Goal: Find specific page/section: Find specific page/section

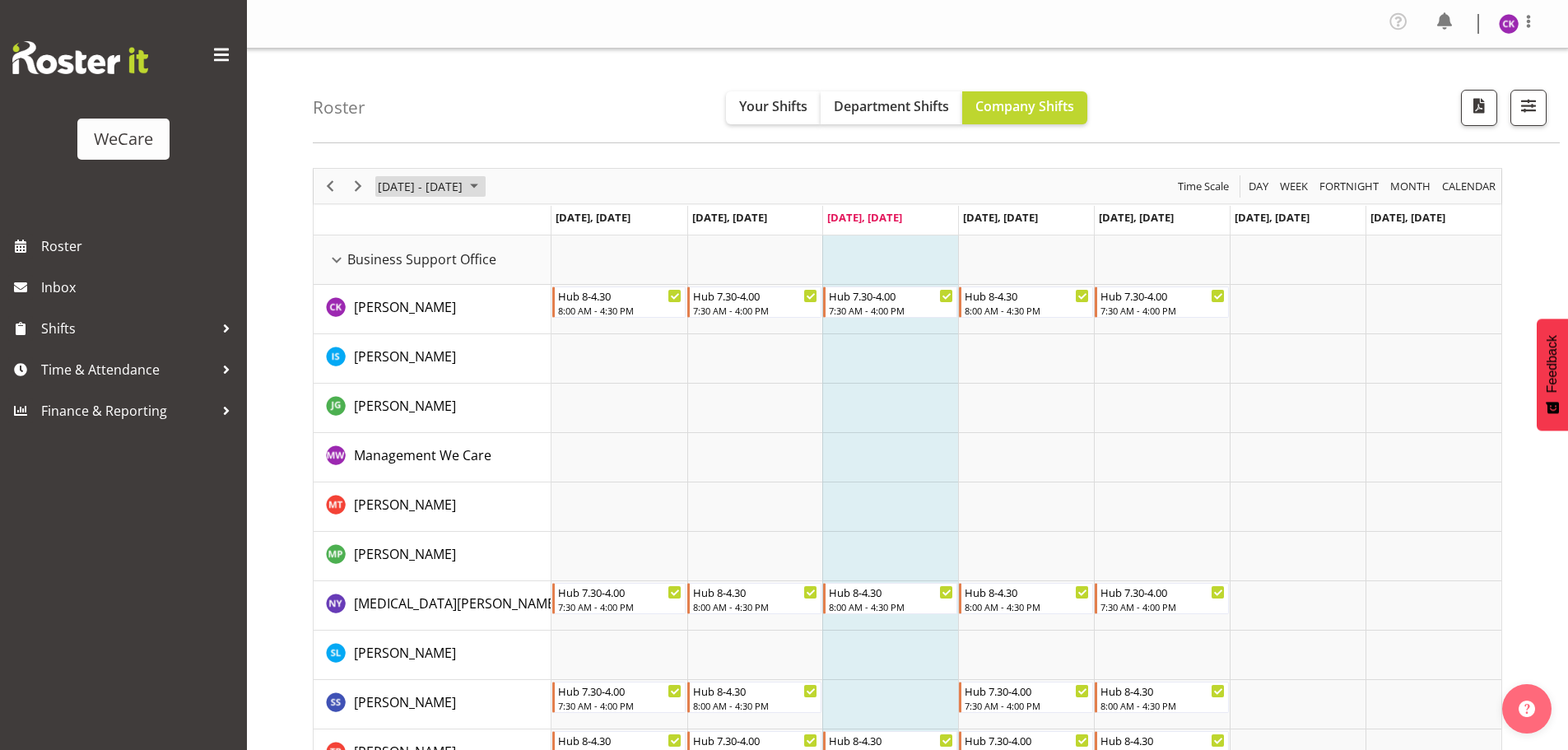
scroll to position [60, 0]
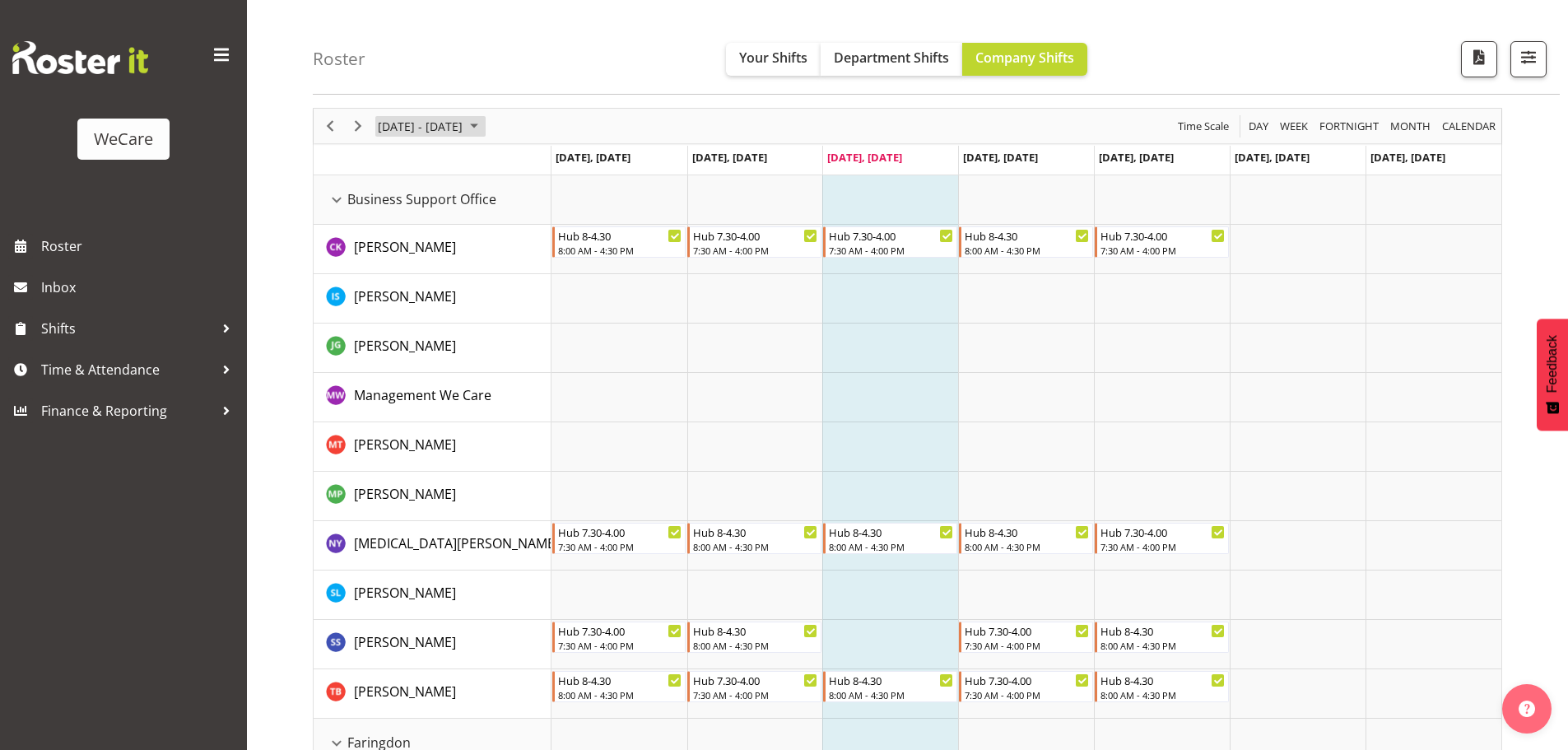
click at [464, 126] on span "[DATE] - [DATE]" at bounding box center [420, 126] width 88 height 21
drag, startPoint x: 397, startPoint y: 304, endPoint x: 554, endPoint y: 352, distance: 164.2
click at [396, 304] on span "22" at bounding box center [395, 307] width 25 height 25
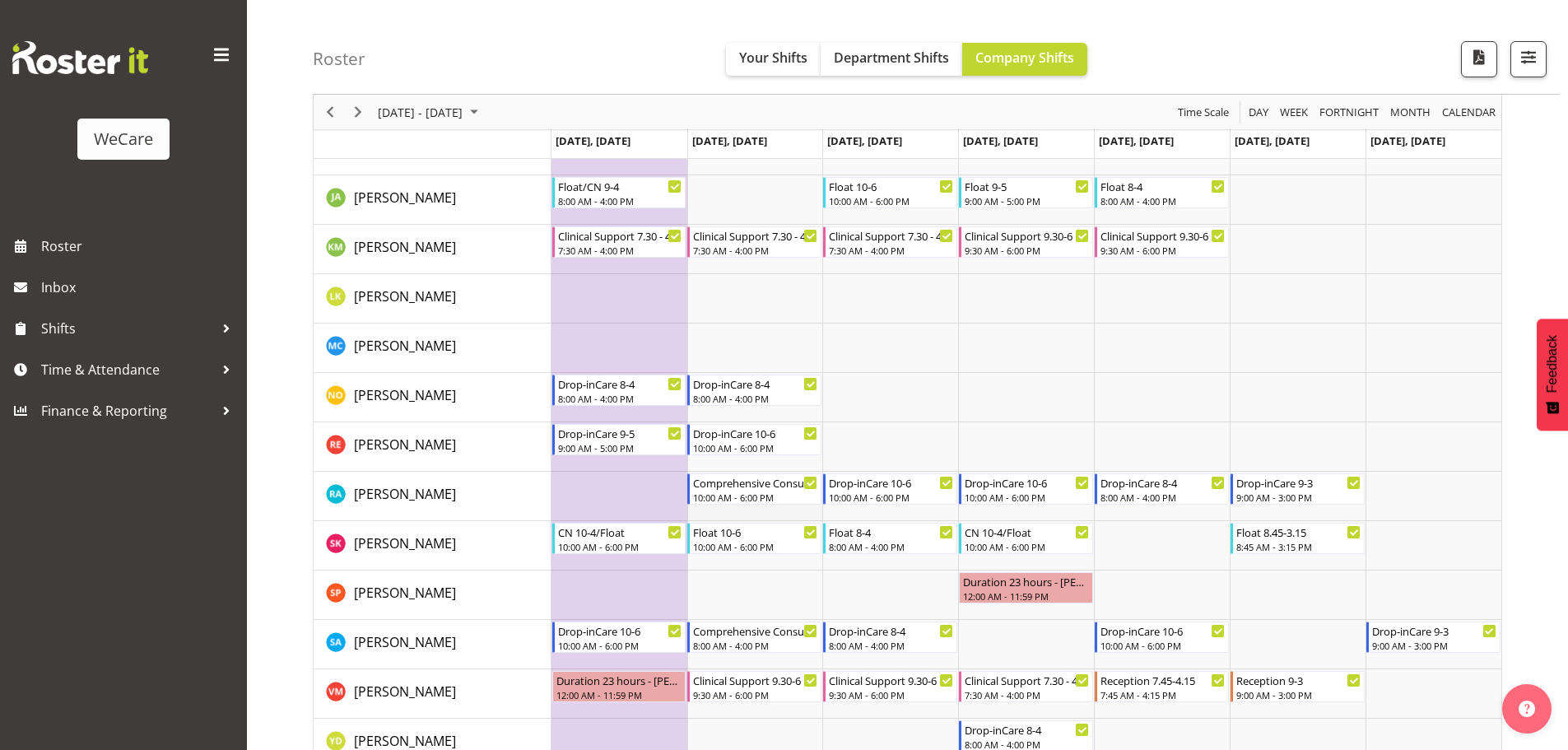
scroll to position [1130, 0]
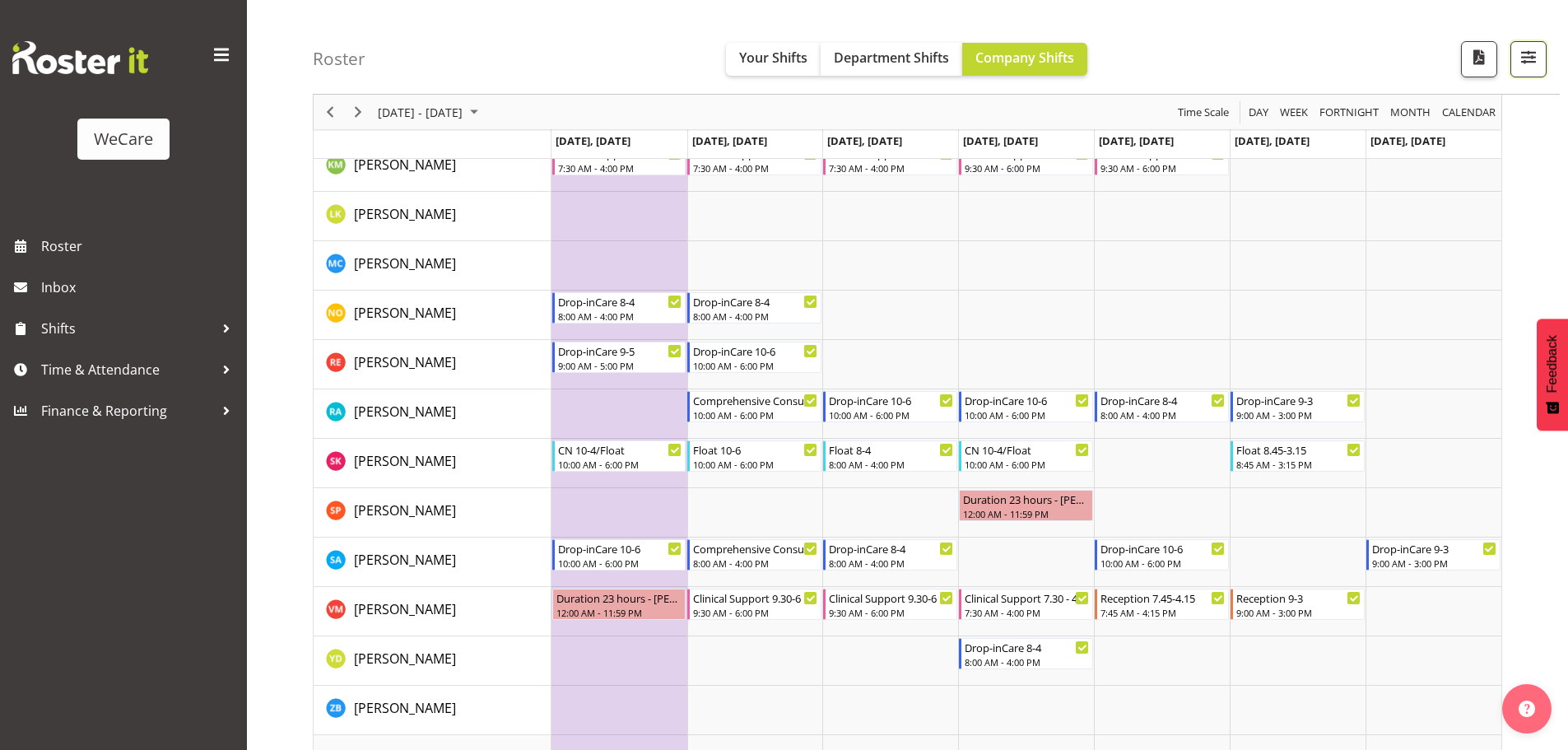
click at [1537, 58] on span "button" at bounding box center [1528, 56] width 22 height 22
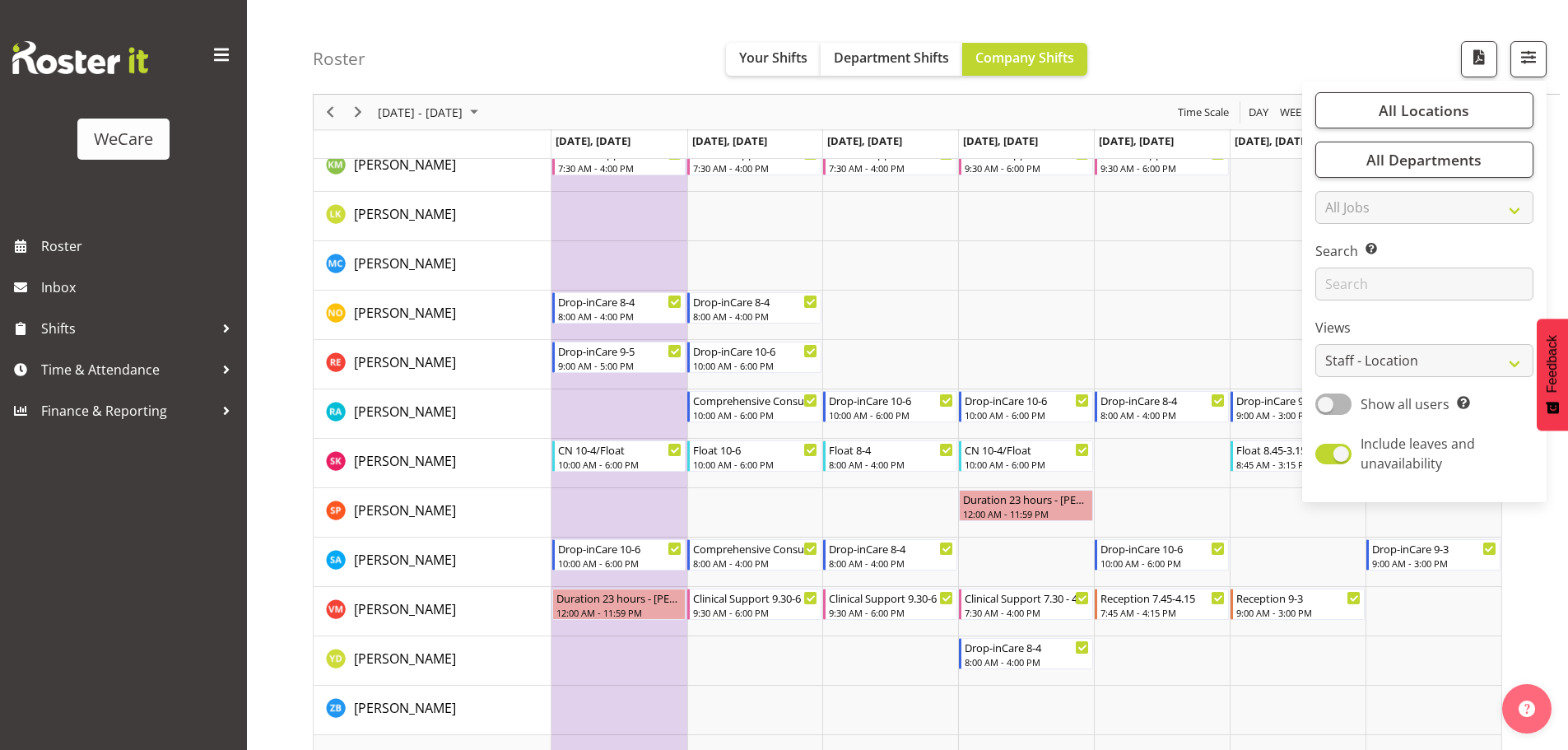
click at [1413, 261] on div "Search Search for a particular employee" at bounding box center [1424, 270] width 218 height 59
click at [1406, 275] on input "text" at bounding box center [1424, 284] width 218 height 33
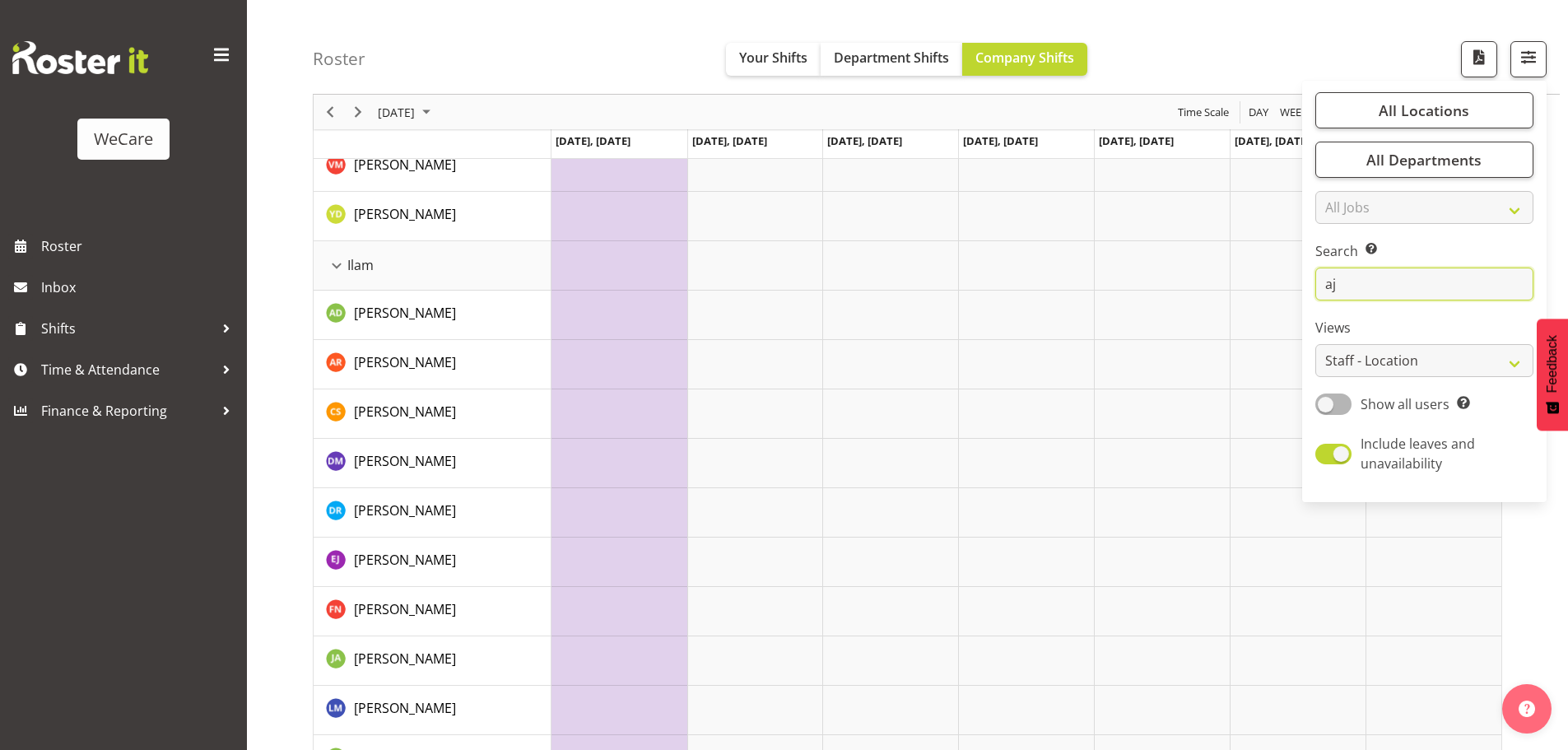
scroll to position [60, 0]
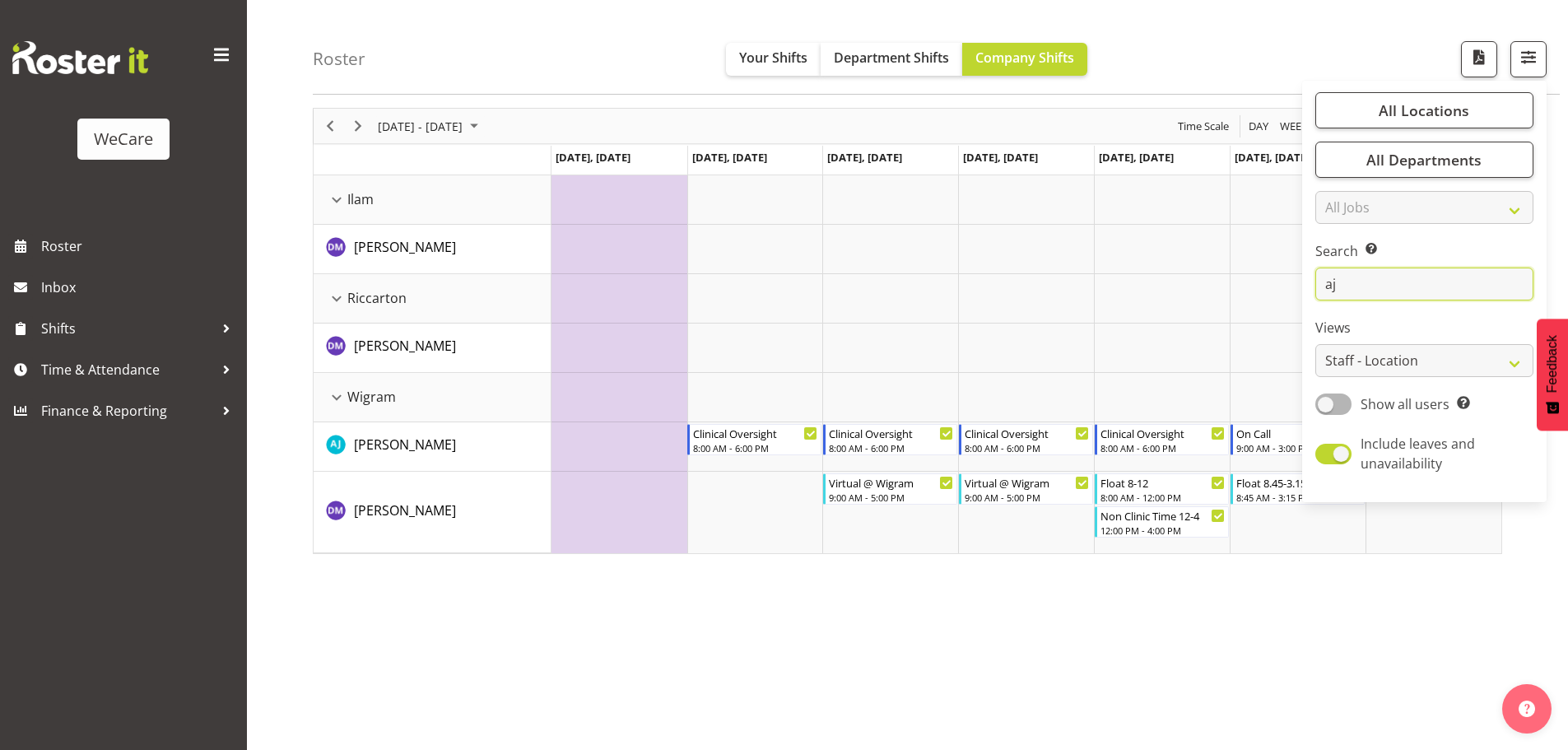
type input "a"
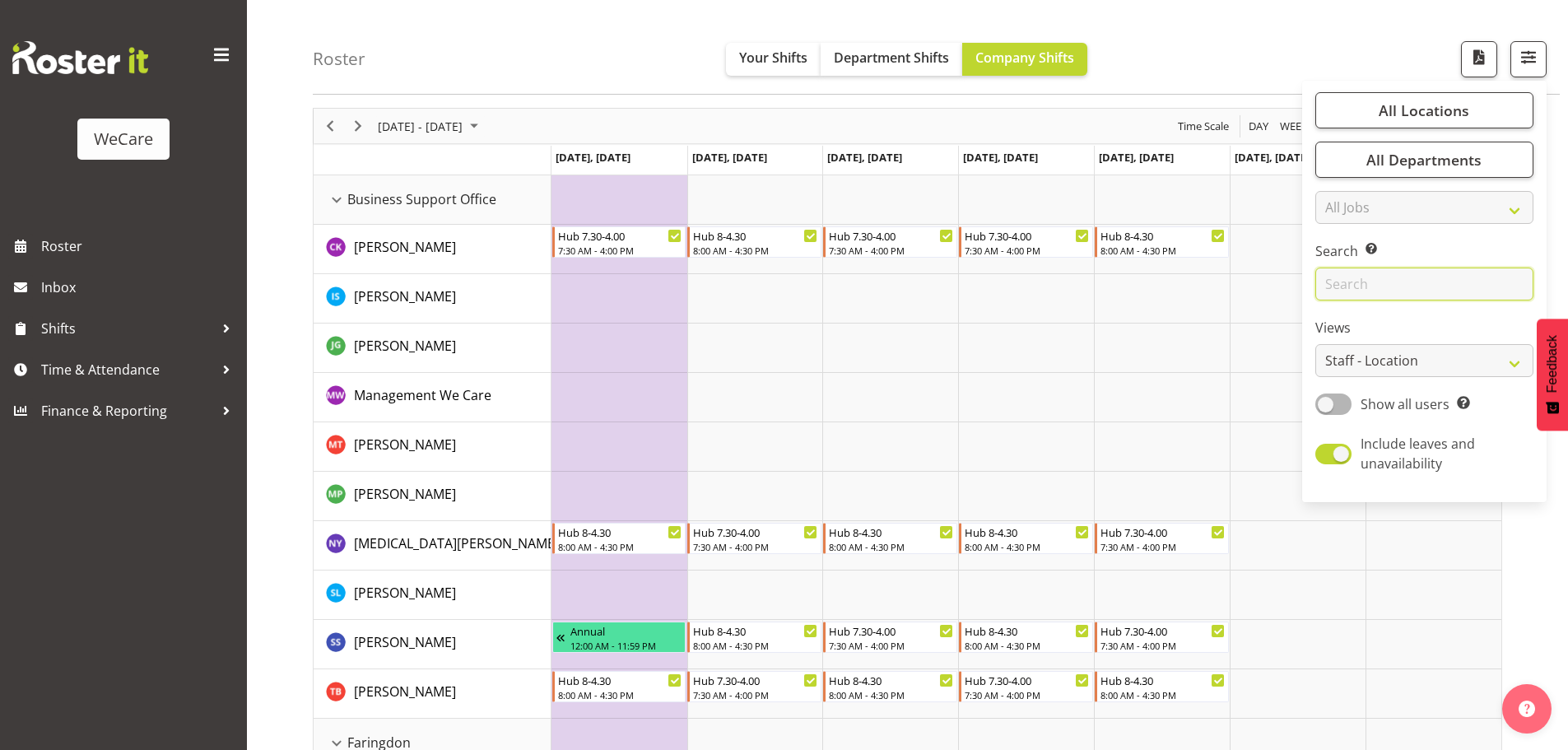
scroll to position [1130, 0]
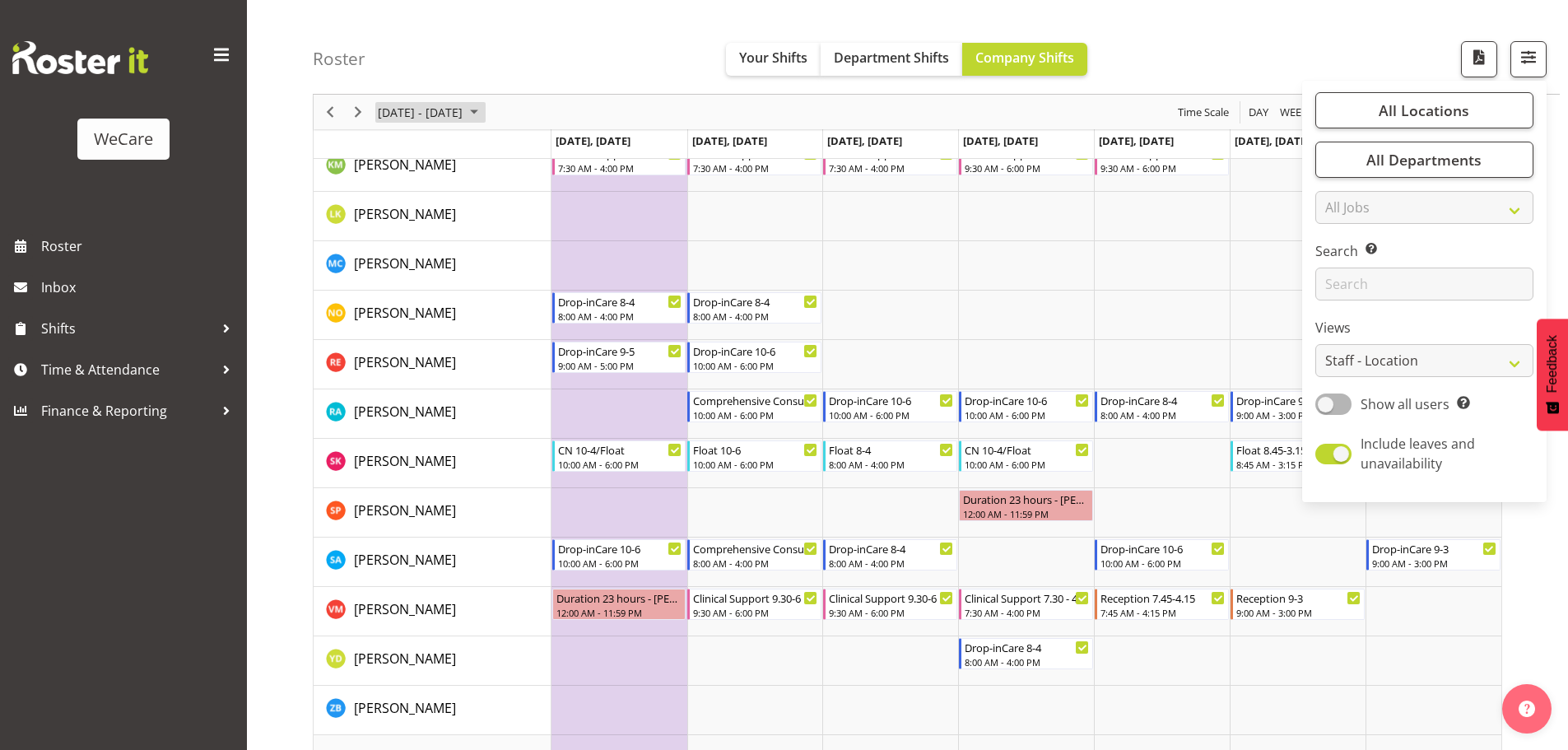
click at [463, 102] on span "[DATE] - [DATE]" at bounding box center [420, 113] width 88 height 21
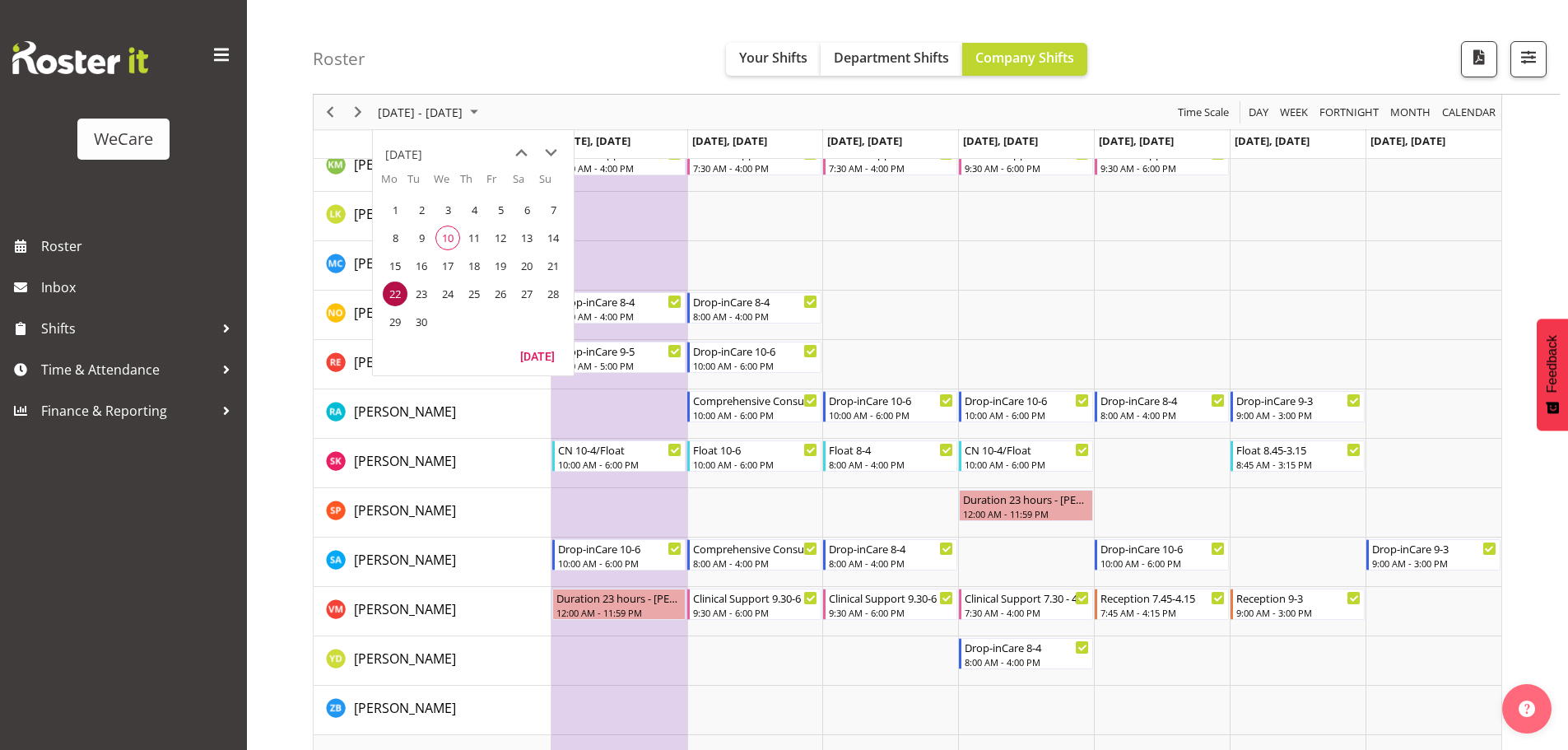
drag, startPoint x: 452, startPoint y: 242, endPoint x: 1575, endPoint y: 67, distance: 1136.6
click at [452, 242] on span "10" at bounding box center [448, 237] width 25 height 25
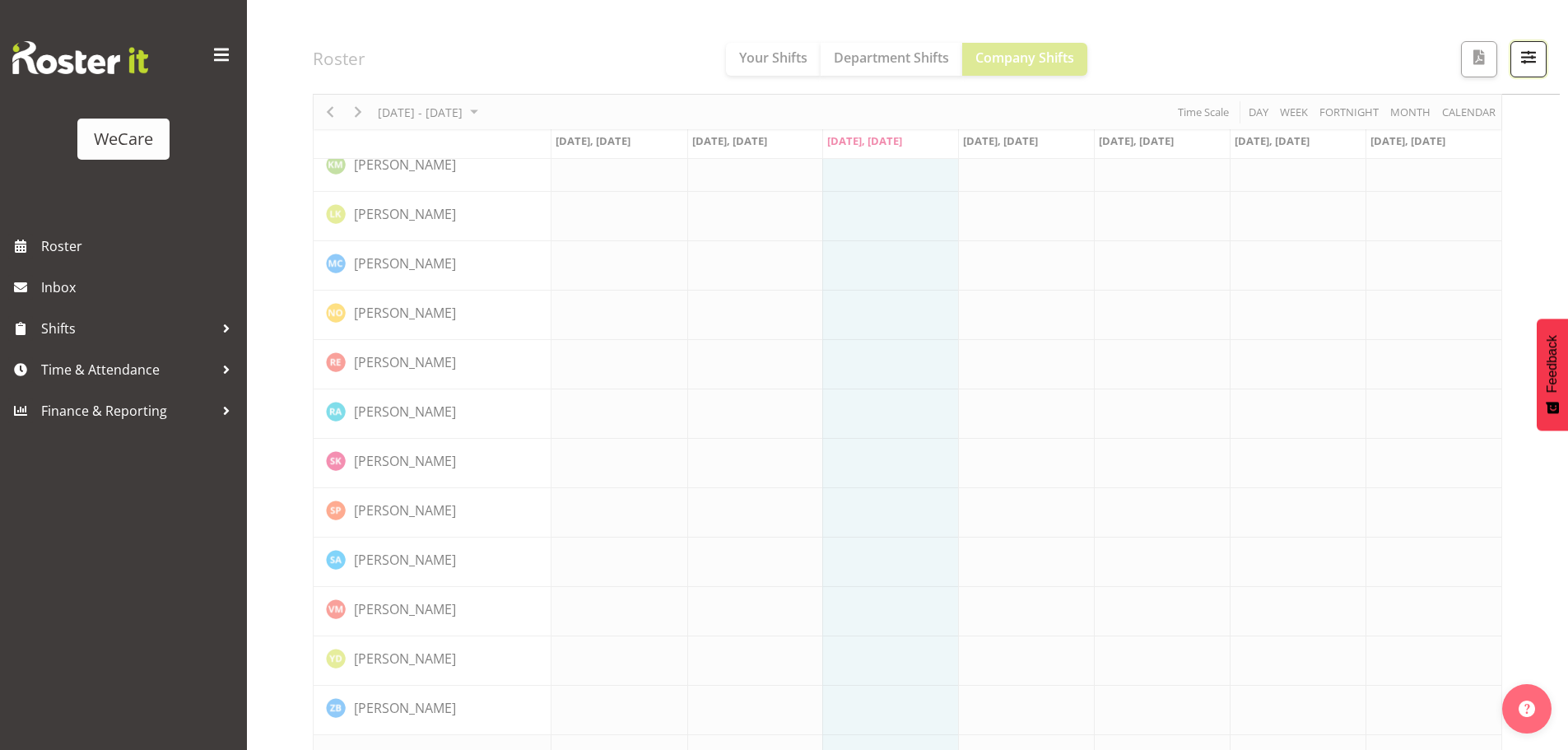
click at [1526, 50] on span "button" at bounding box center [1528, 56] width 22 height 22
click at [1521, 70] on button "button" at bounding box center [1528, 60] width 36 height 36
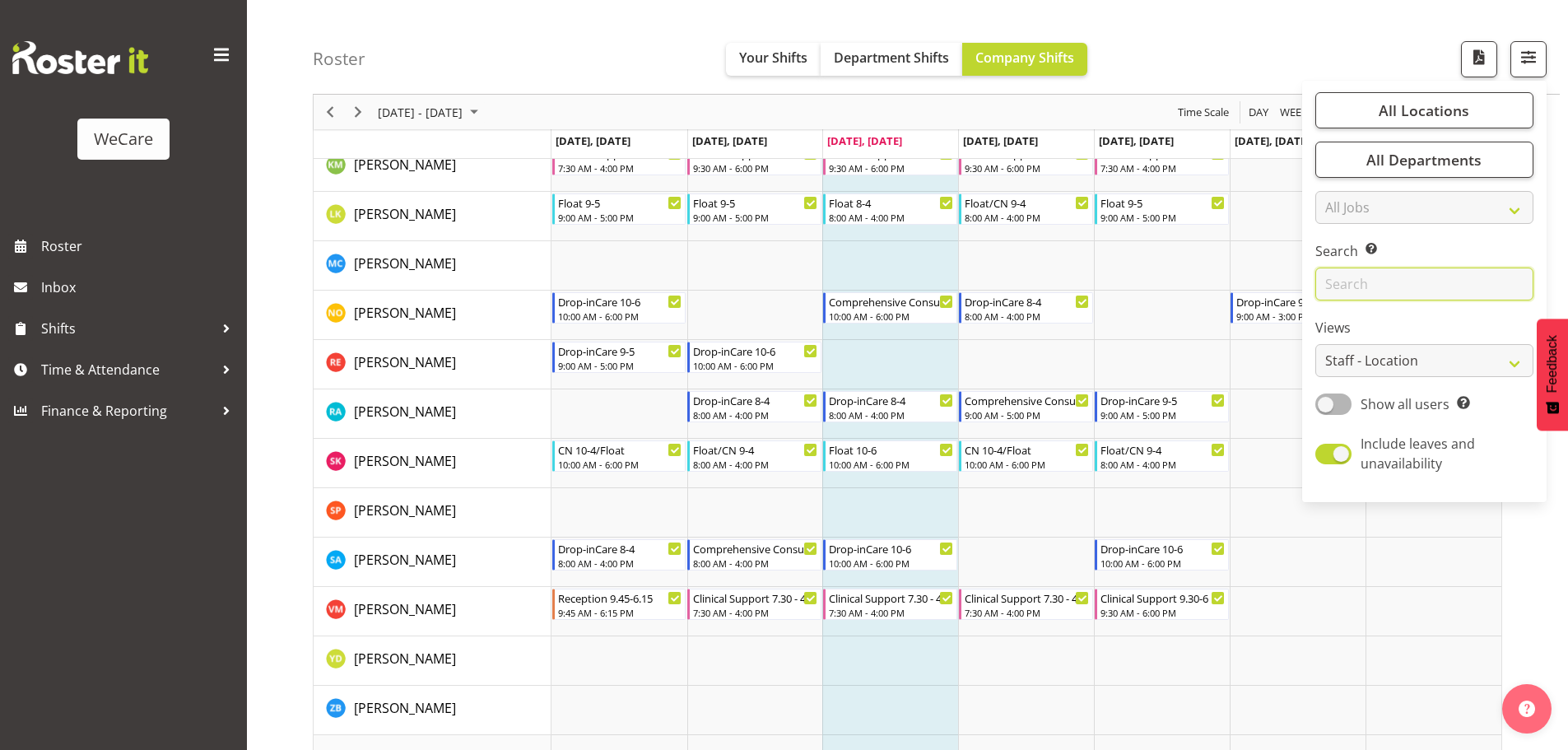
click at [1461, 282] on input "text" at bounding box center [1424, 284] width 218 height 33
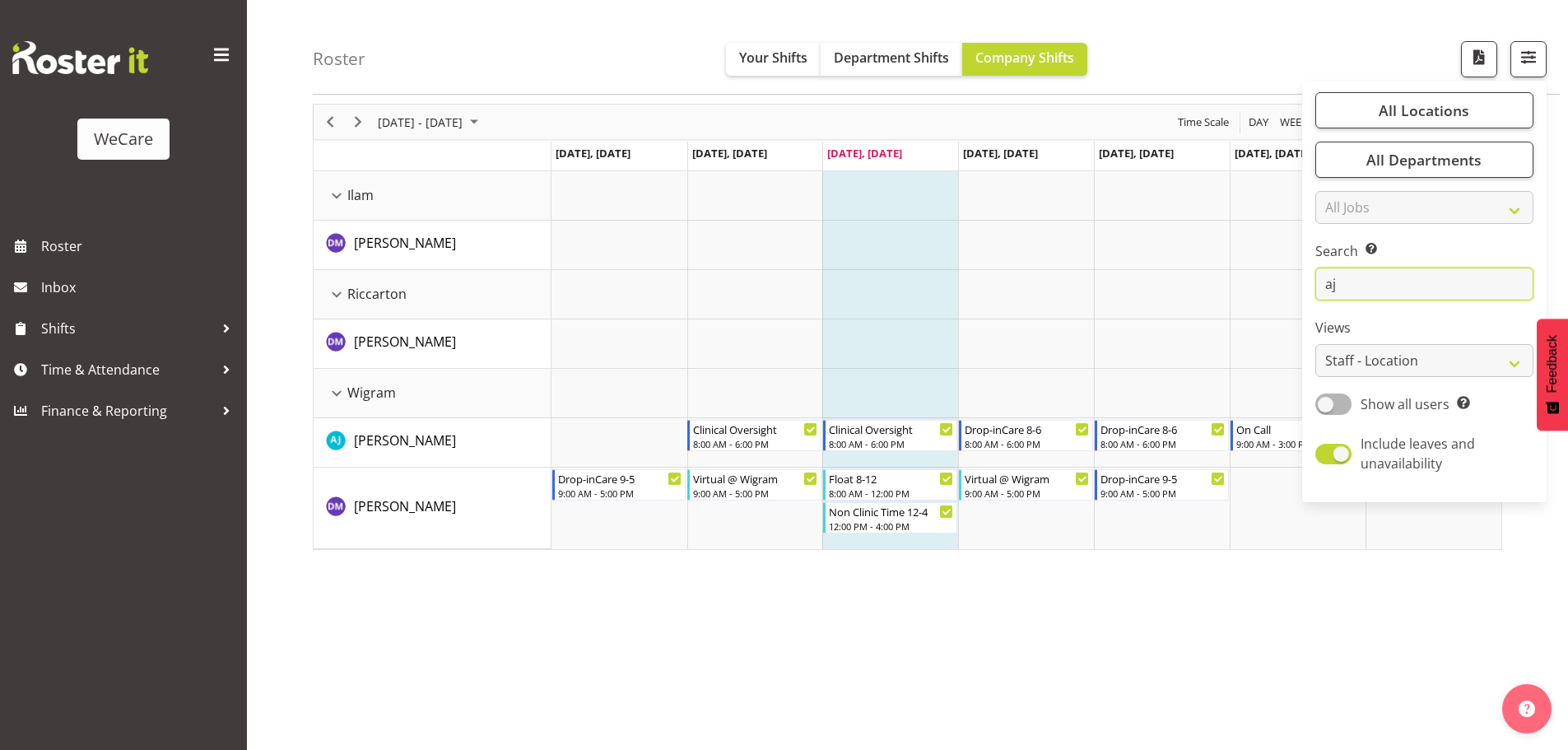
scroll to position [60, 0]
type input "a"
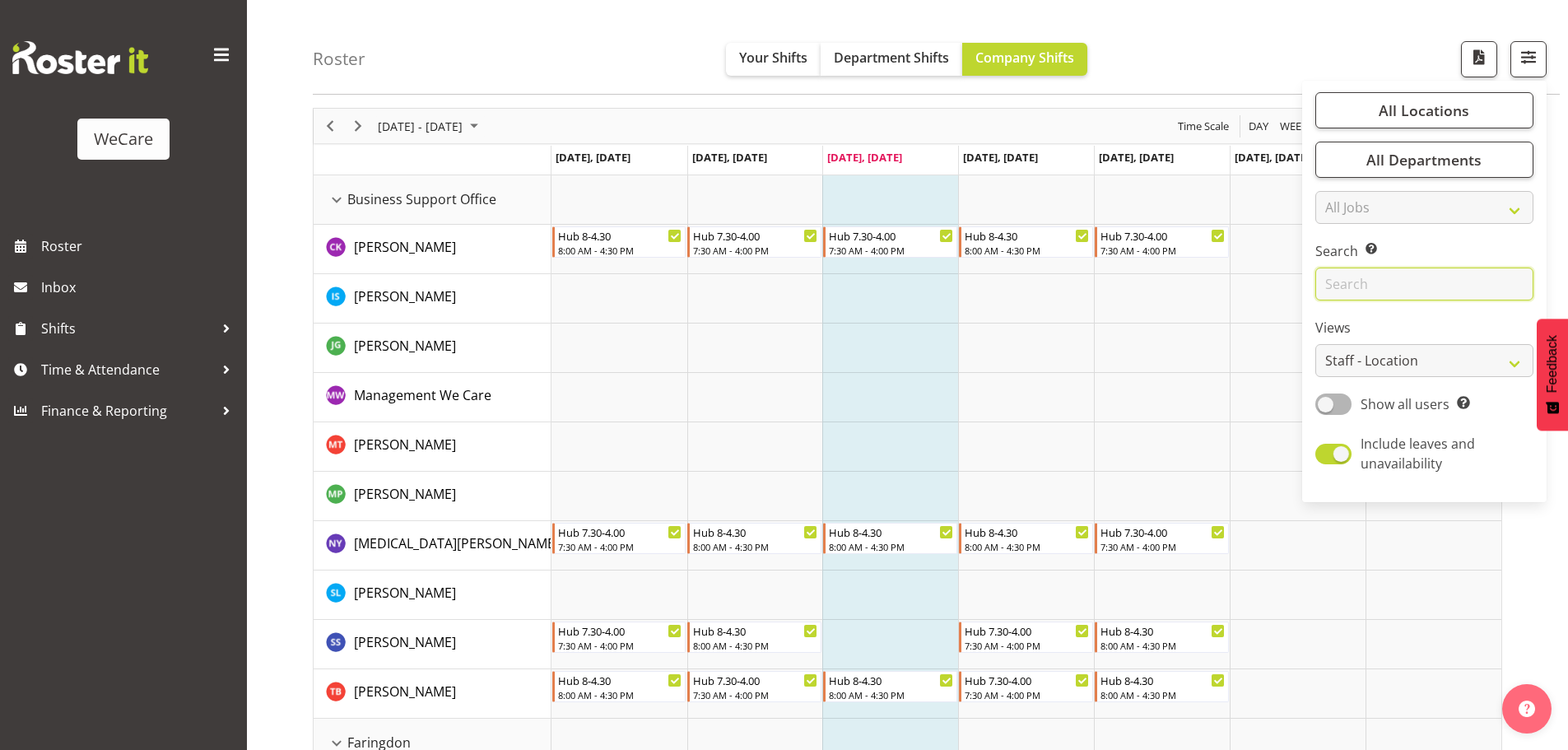
scroll to position [1130, 0]
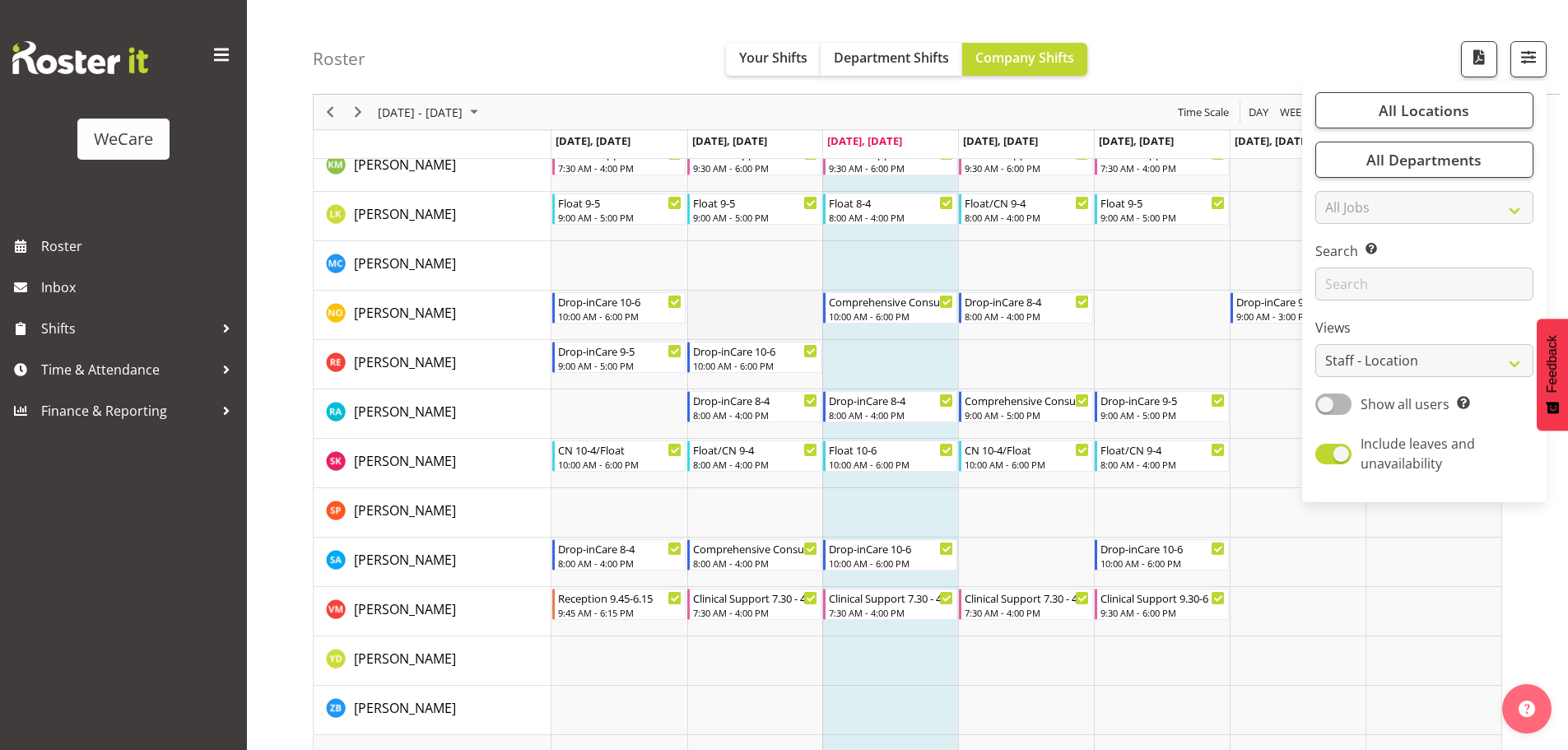
click at [758, 307] on td "Timeline Week of September 10, 2025" at bounding box center [755, 314] width 136 height 49
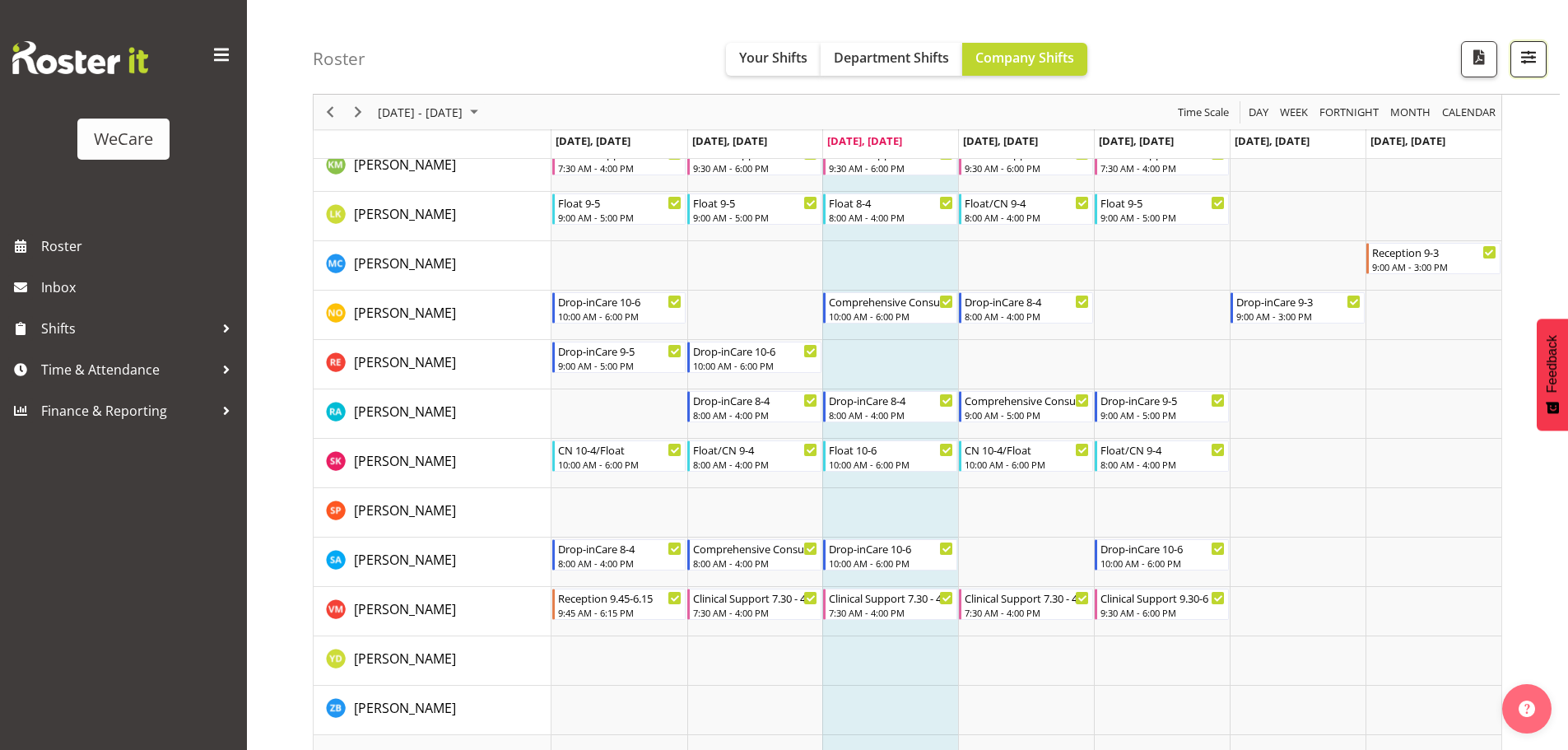
click at [1522, 62] on span "button" at bounding box center [1528, 56] width 22 height 22
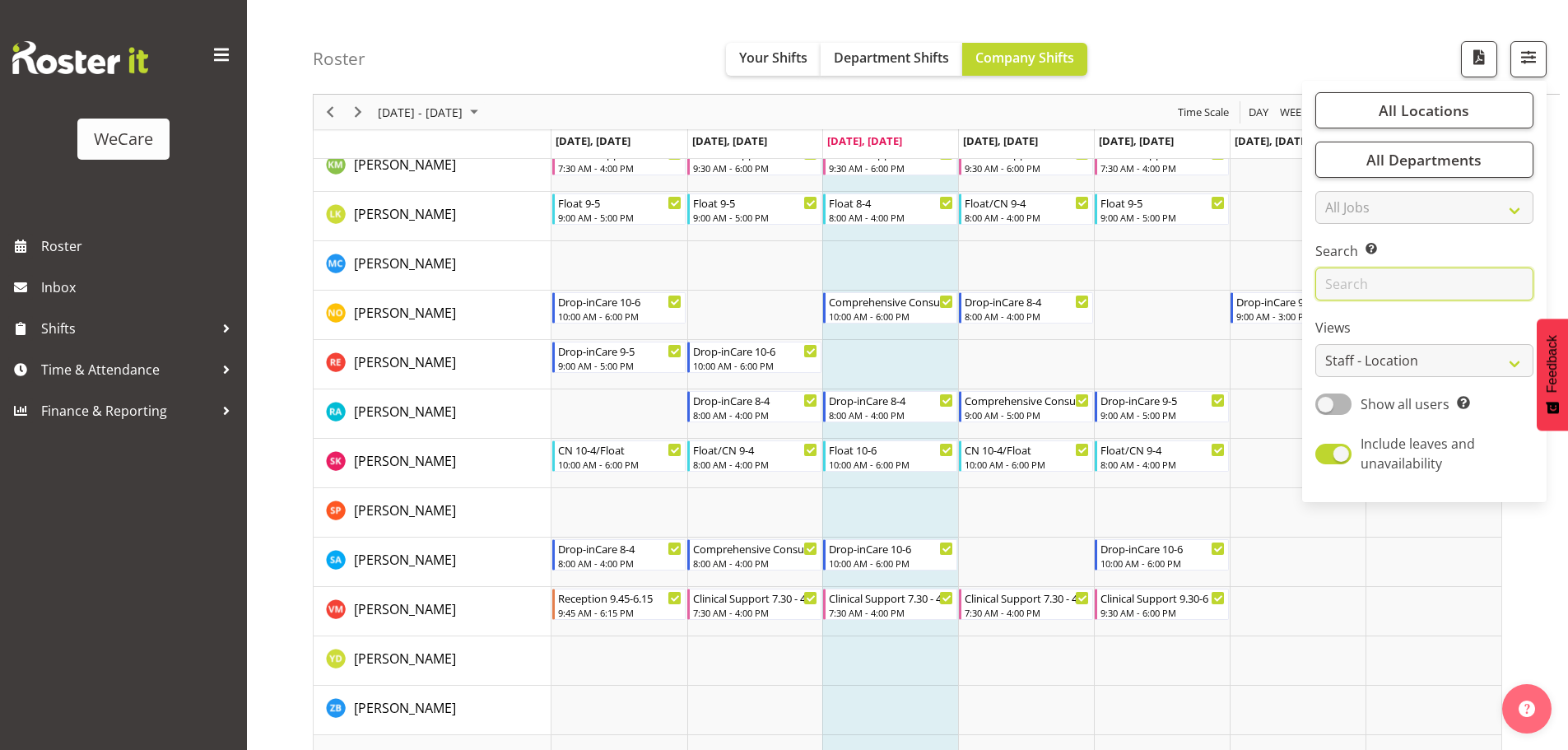
click at [1367, 281] on input "text" at bounding box center [1424, 284] width 218 height 33
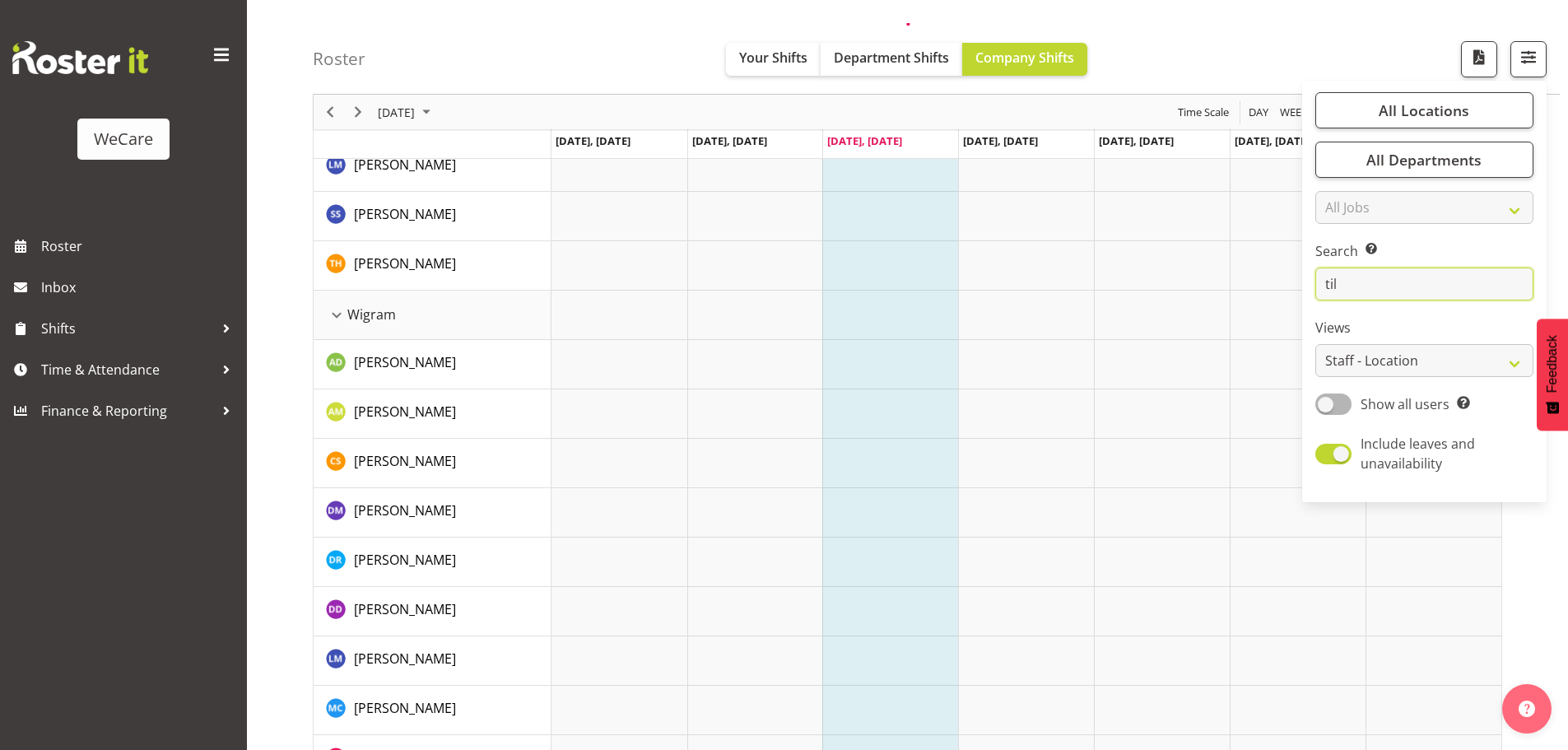
scroll to position [60, 0]
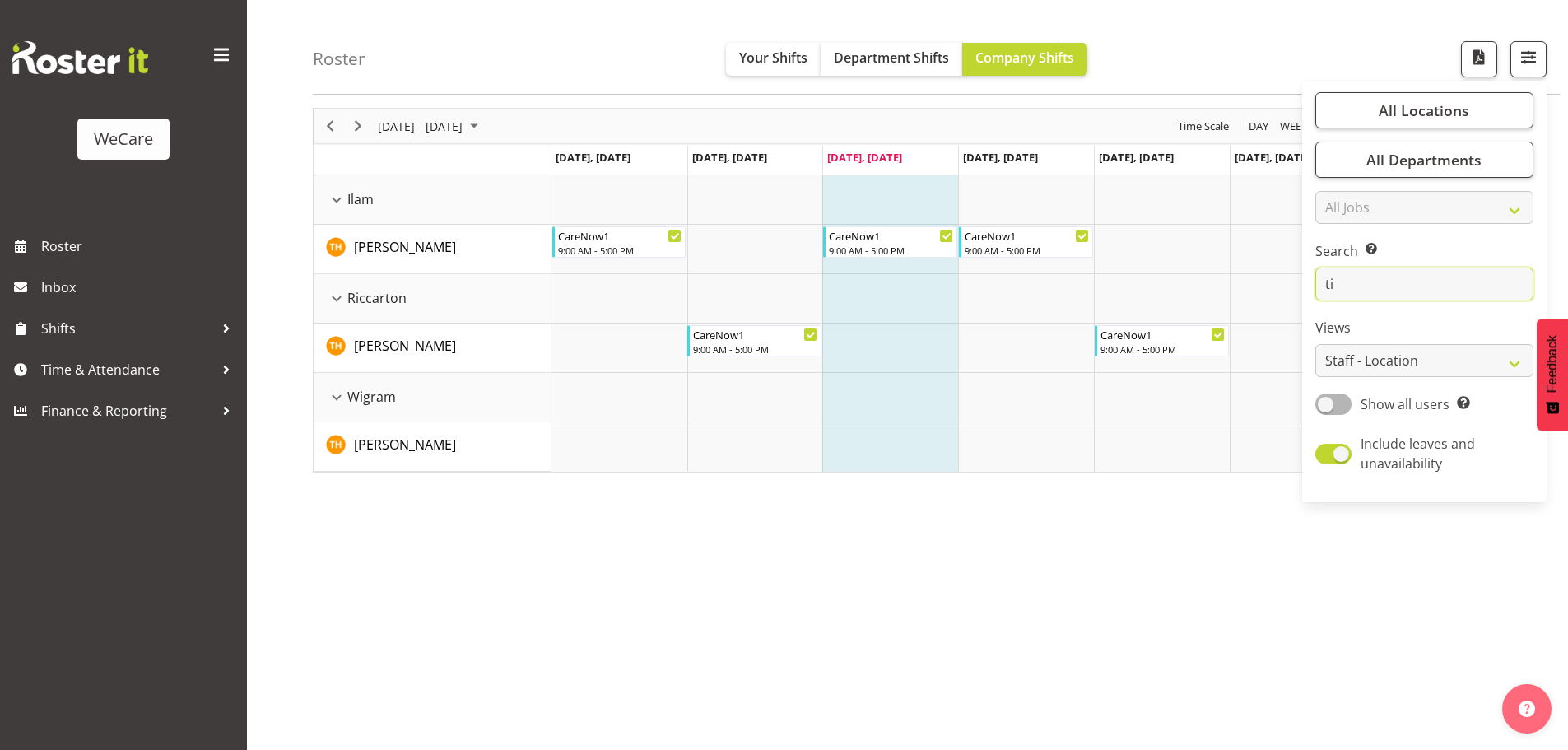
type input "t"
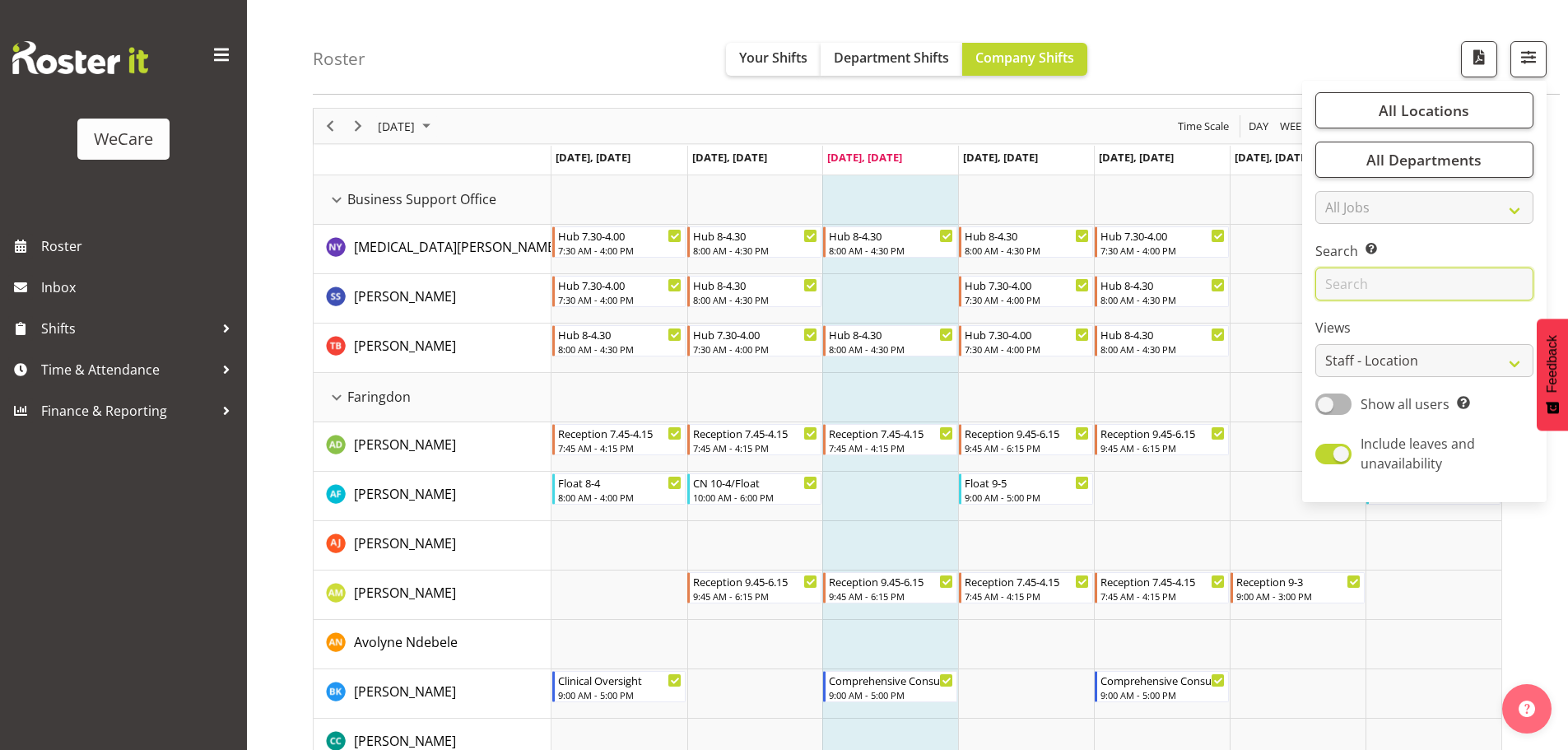
scroll to position [1130, 0]
